Goal: Check status: Check status

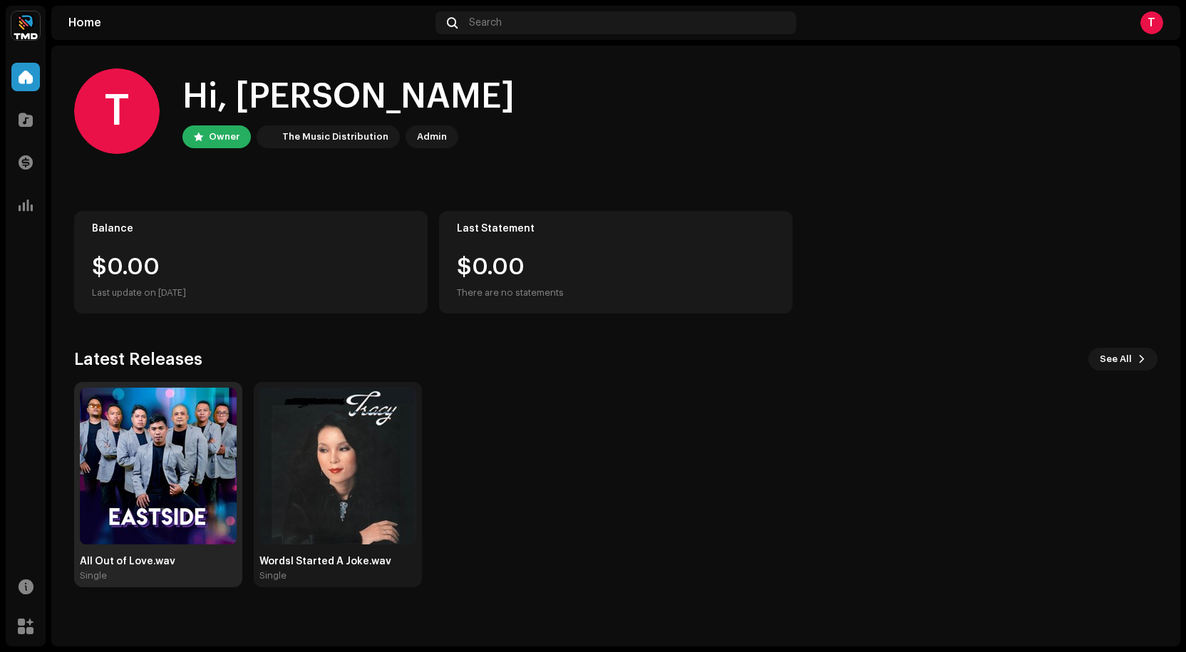
click at [165, 465] on img at bounding box center [158, 466] width 157 height 157
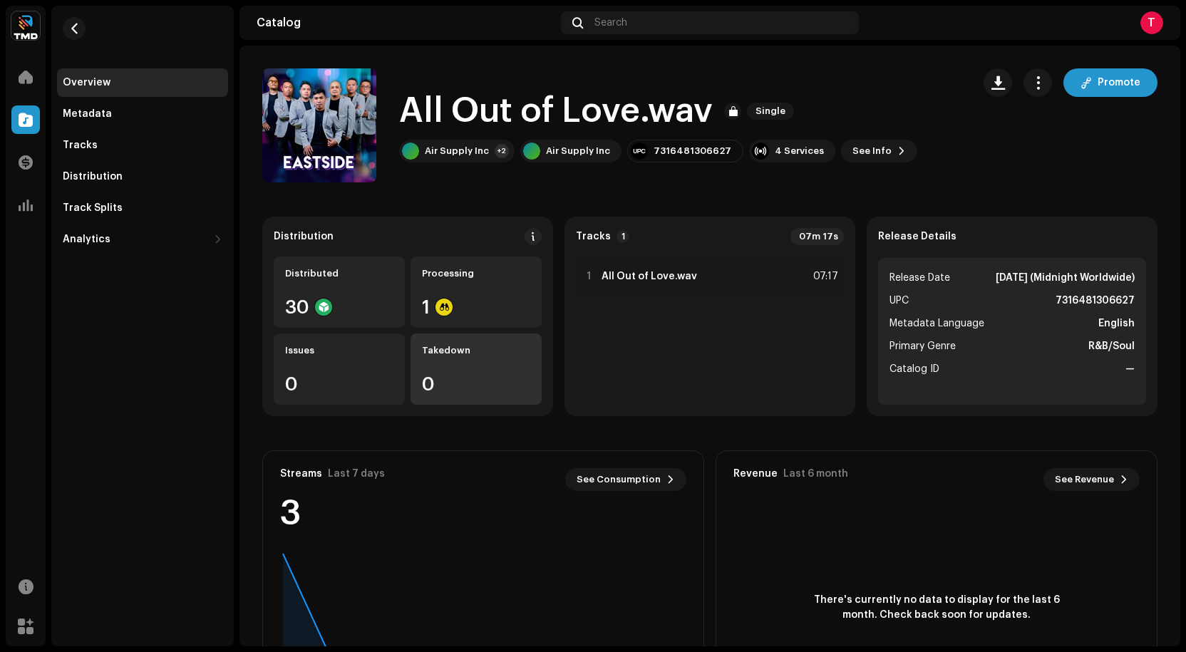
scroll to position [71, 0]
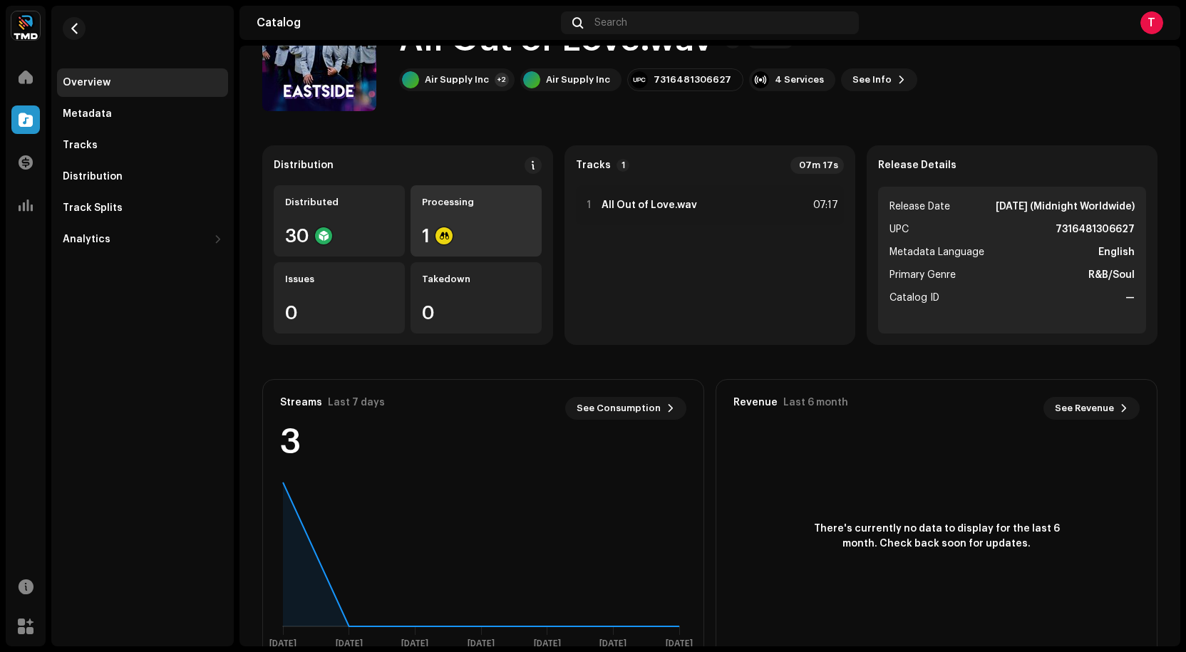
click at [487, 217] on div "Processing 1" at bounding box center [476, 220] width 131 height 71
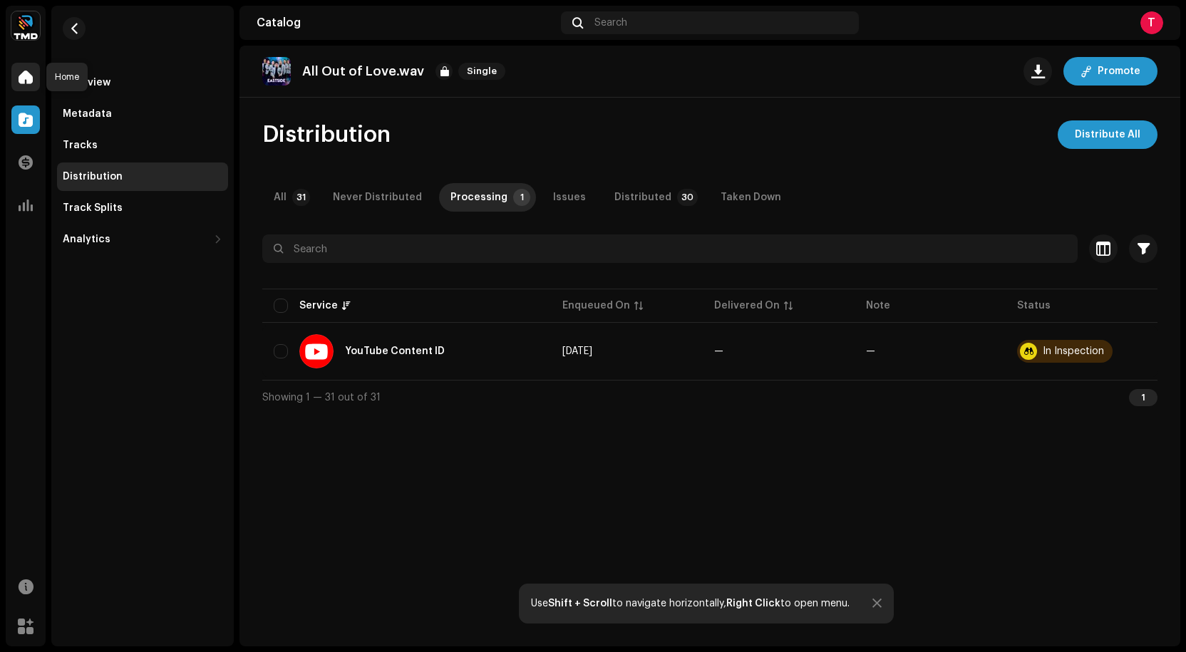
click at [26, 74] on span at bounding box center [26, 76] width 14 height 11
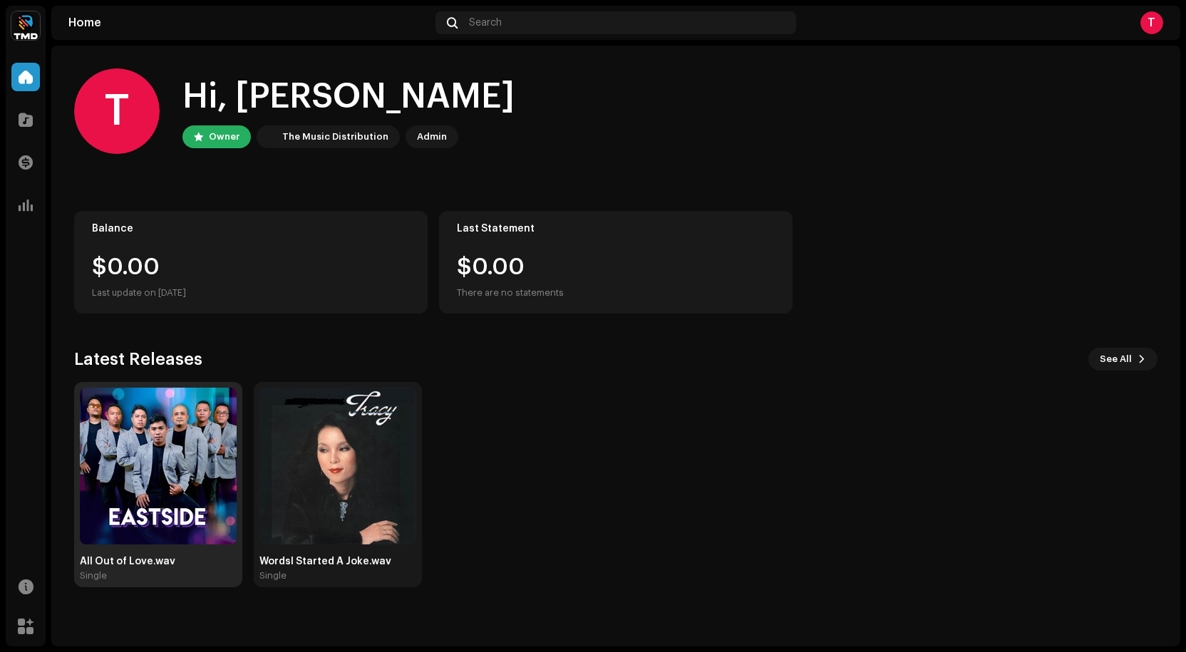
click at [158, 474] on img at bounding box center [158, 466] width 157 height 157
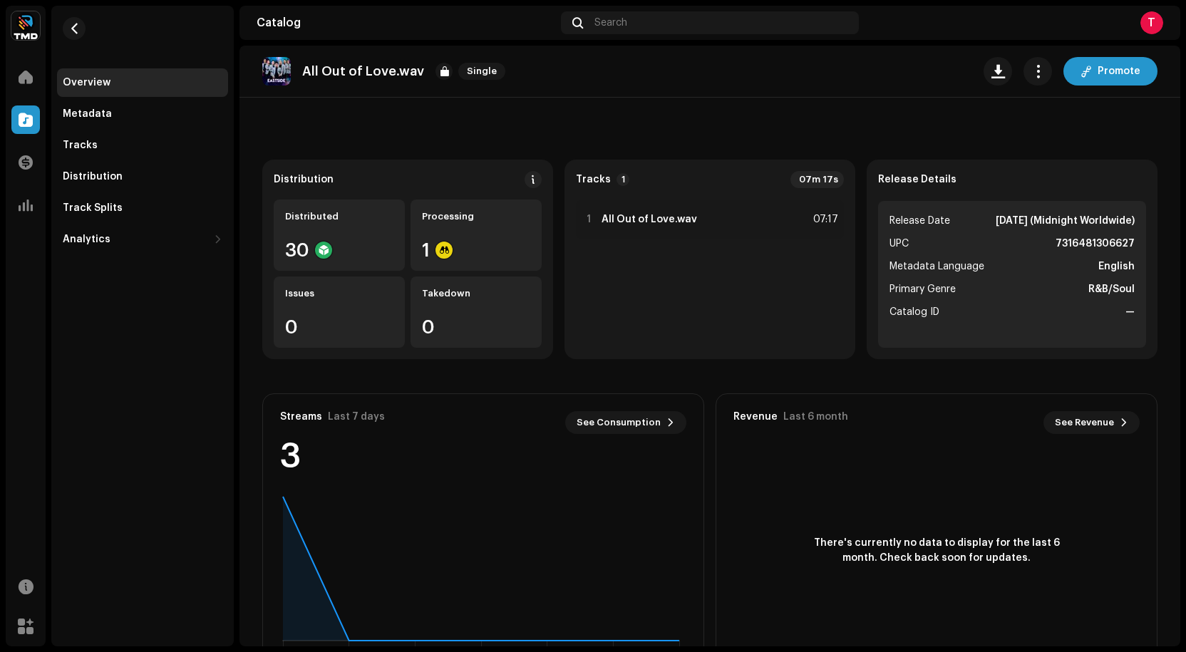
scroll to position [112, 0]
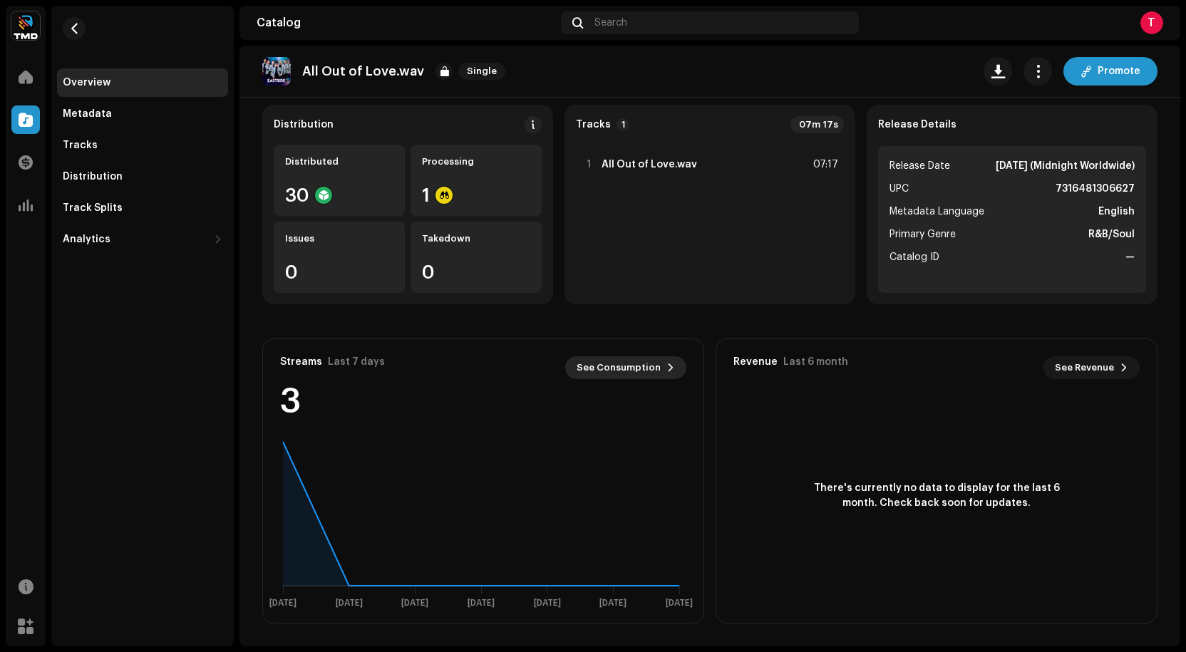
click at [648, 361] on span "See Consumption" at bounding box center [619, 368] width 84 height 29
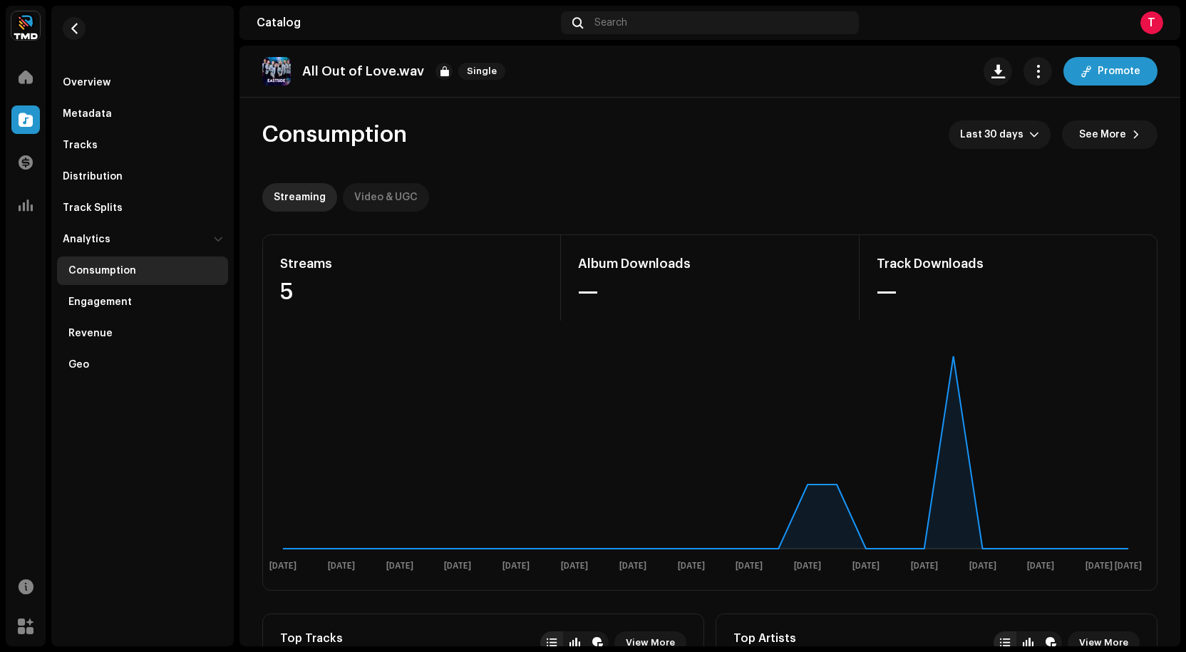
click at [376, 194] on div "Video & UGC" at bounding box center [385, 197] width 63 height 29
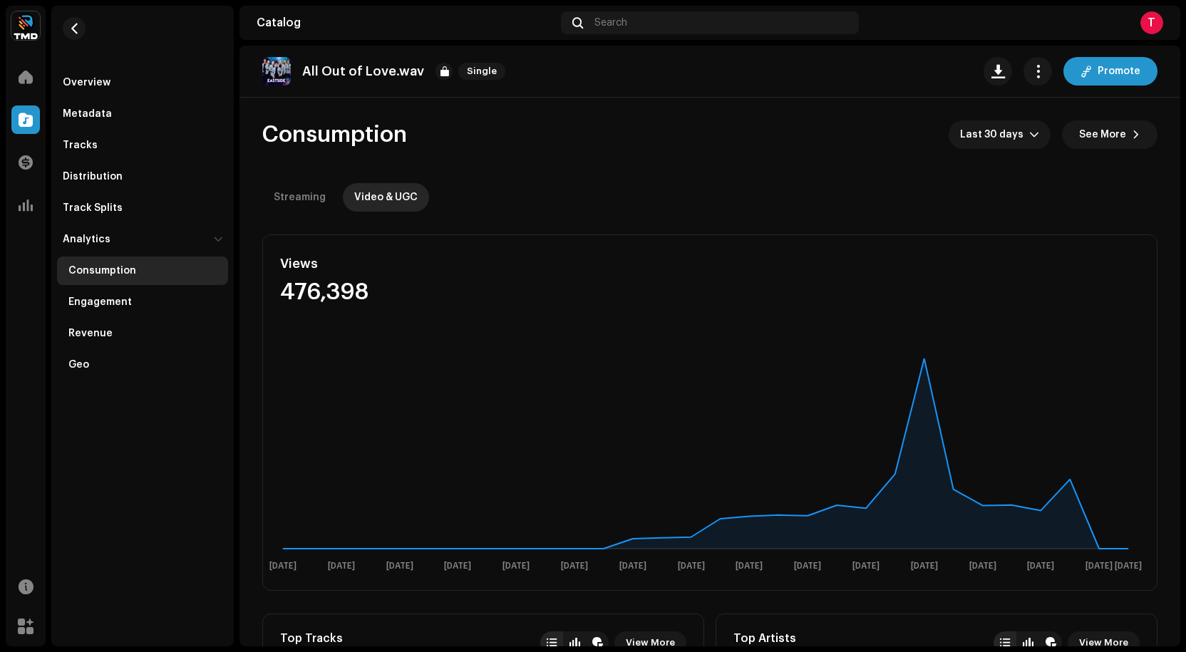
click at [1153, 26] on div "T" at bounding box center [1152, 22] width 23 height 23
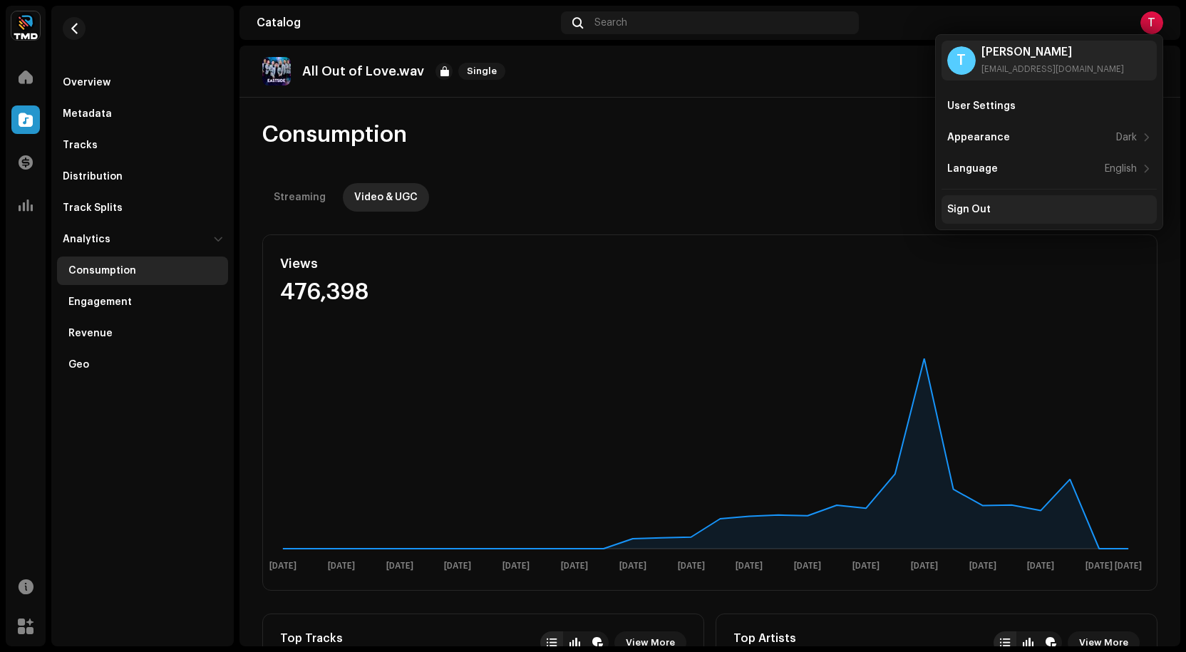
click at [974, 207] on div "Sign Out" at bounding box center [968, 209] width 43 height 11
